Goal: Information Seeking & Learning: Check status

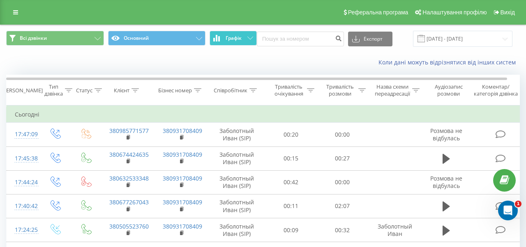
click at [241, 42] on button "Графік" at bounding box center [232, 38] width 47 height 15
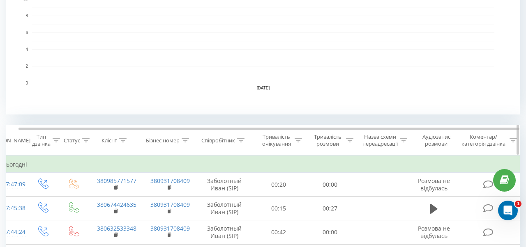
click at [437, 140] on div "Аудіозапис розмови" at bounding box center [436, 140] width 40 height 14
click at [437, 142] on div "Аудіозапис розмови" at bounding box center [436, 140] width 40 height 14
click at [509, 138] on div "Коментар/категорія дзвінка" at bounding box center [488, 140] width 58 height 14
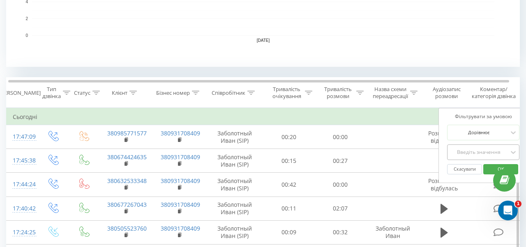
click at [485, 155] on div "Введіть значення" at bounding box center [478, 152] width 58 height 7
click at [498, 94] on div "Коментар/категорія дзвінка" at bounding box center [493, 93] width 48 height 14
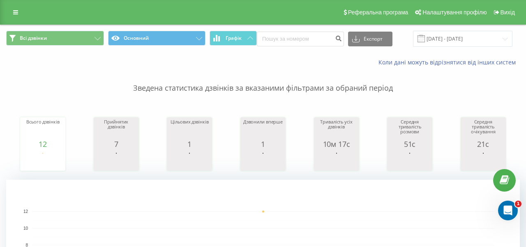
click at [191, 80] on p "Зведена статистика дзвінків за вказаними фільтрами за обраний період" at bounding box center [262, 80] width 513 height 27
